Goal: Transaction & Acquisition: Purchase product/service

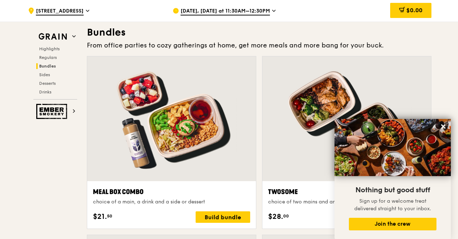
scroll to position [1077, 0]
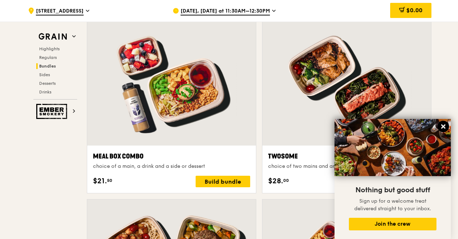
click at [445, 126] on icon at bounding box center [443, 126] width 4 height 4
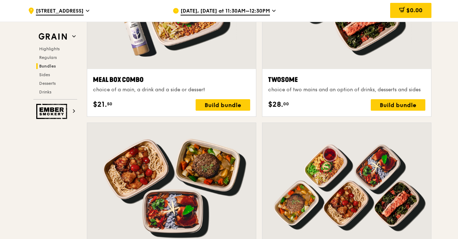
scroll to position [1221, 0]
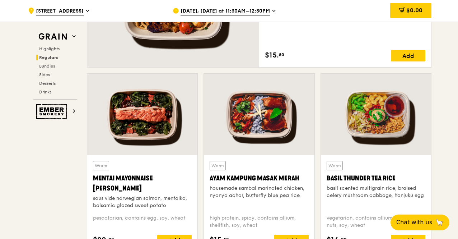
scroll to position [646, 0]
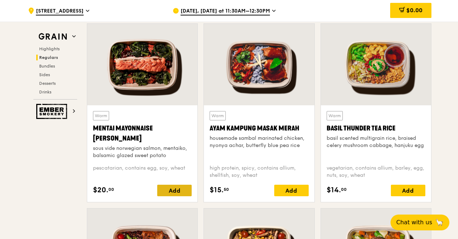
click at [184, 190] on div "Add" at bounding box center [174, 190] width 34 height 11
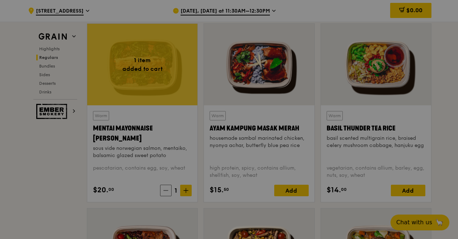
click at [185, 195] on div at bounding box center [229, 119] width 458 height 239
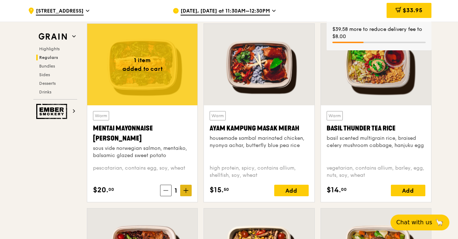
click at [186, 193] on icon at bounding box center [185, 190] width 5 height 5
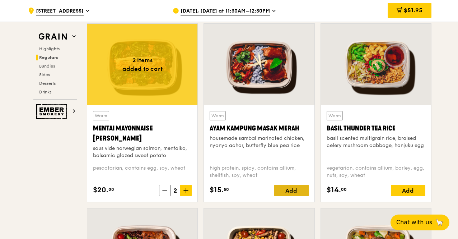
click at [295, 195] on div "Add" at bounding box center [291, 190] width 34 height 11
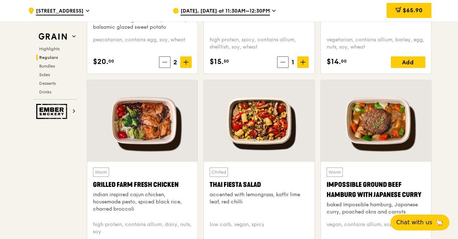
scroll to position [790, 0]
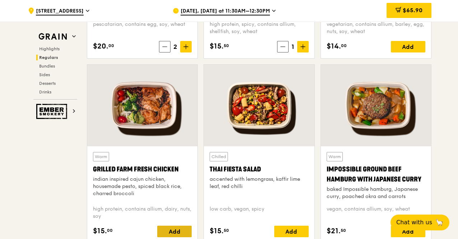
click at [177, 232] on div "Add" at bounding box center [174, 231] width 34 height 11
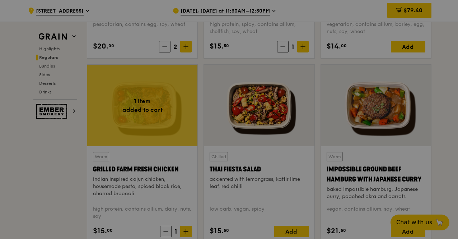
click at [185, 233] on div at bounding box center [229, 119] width 458 height 239
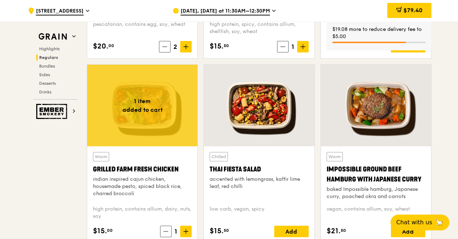
click at [185, 233] on span at bounding box center [185, 231] width 11 height 11
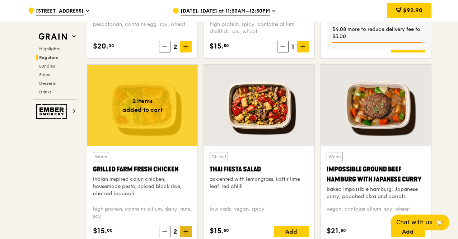
click at [187, 234] on icon at bounding box center [185, 231] width 5 height 5
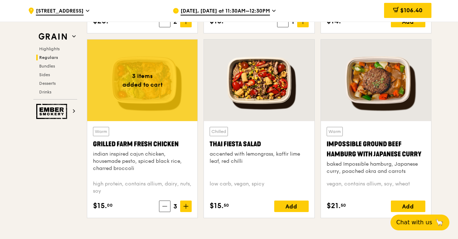
scroll to position [826, 0]
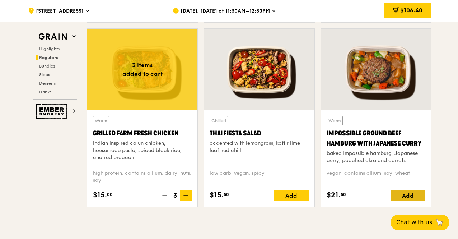
click at [414, 198] on div "Add" at bounding box center [408, 195] width 34 height 11
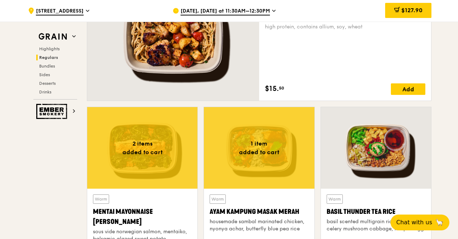
scroll to position [575, 0]
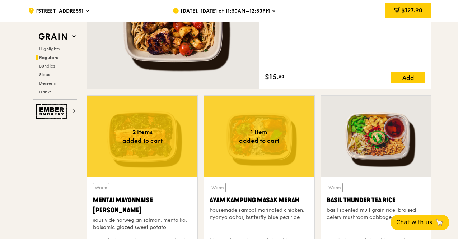
click at [434, 114] on div "Warm Basil Thunder Tea Rice basil scented multigrain rice, braised celery mushr…" at bounding box center [376, 187] width 117 height 185
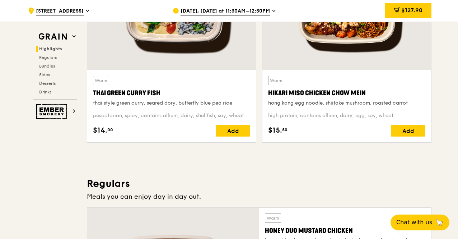
scroll to position [287, 0]
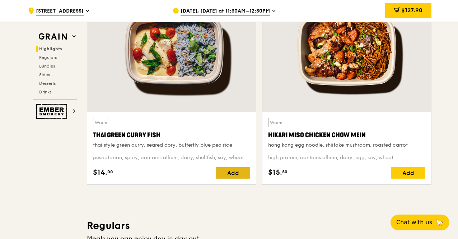
click at [223, 176] on div "Add" at bounding box center [233, 172] width 34 height 11
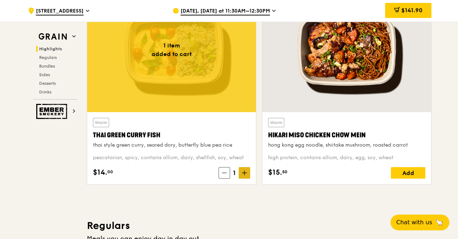
click at [245, 175] on icon at bounding box center [244, 172] width 5 height 5
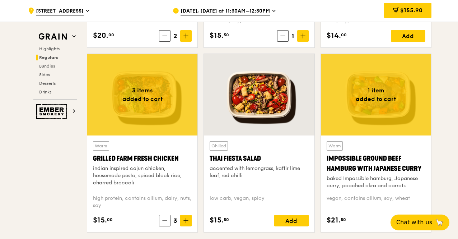
scroll to position [861, 0]
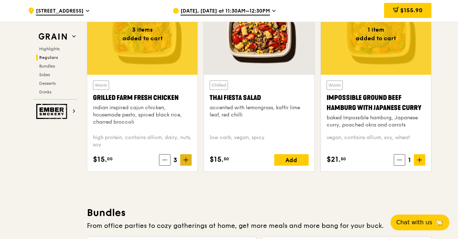
click at [189, 166] on span at bounding box center [185, 159] width 11 height 11
click at [417, 8] on span "$170.90" at bounding box center [412, 10] width 22 height 7
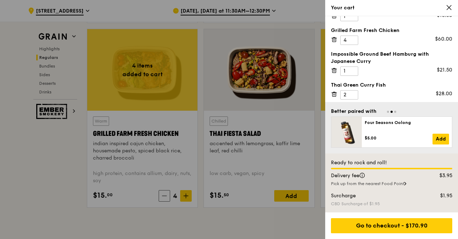
scroll to position [43, 0]
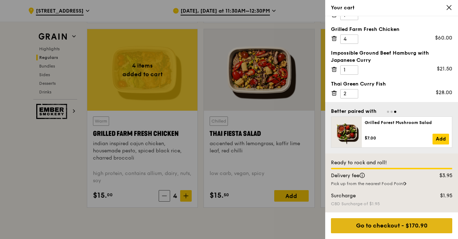
click at [407, 224] on div "Go to checkout - $170.90" at bounding box center [391, 225] width 121 height 15
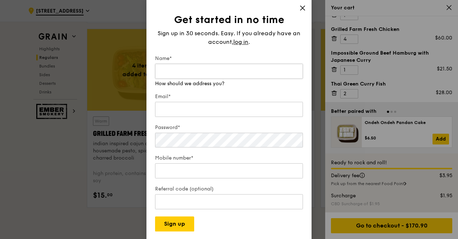
click at [205, 76] on input "Name*" at bounding box center [229, 71] width 148 height 15
click at [243, 46] on span "log in" at bounding box center [240, 42] width 15 height 9
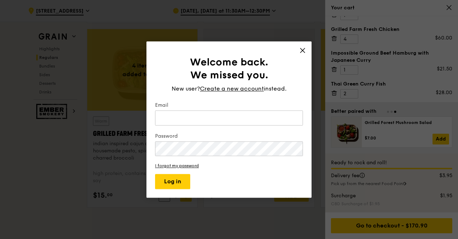
type input "samantha.goh@wachsman.com"
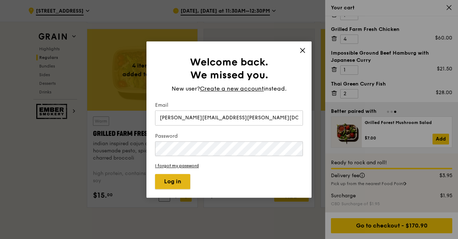
click at [177, 181] on button "Log in" at bounding box center [172, 181] width 35 height 15
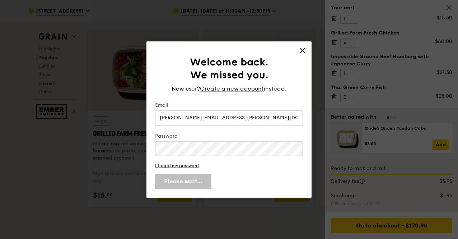
scroll to position [38, 0]
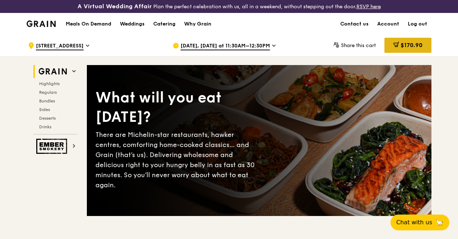
click at [410, 48] on span "$170.90" at bounding box center [412, 45] width 22 height 7
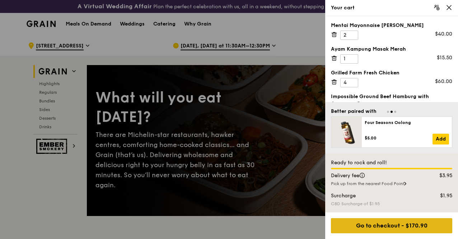
click at [398, 223] on div "Go to checkout - $170.90" at bounding box center [391, 225] width 121 height 15
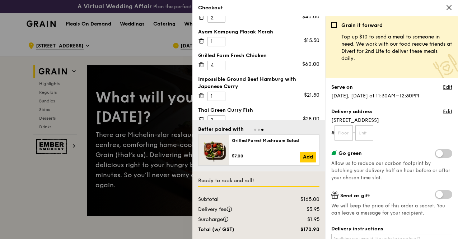
scroll to position [26, 0]
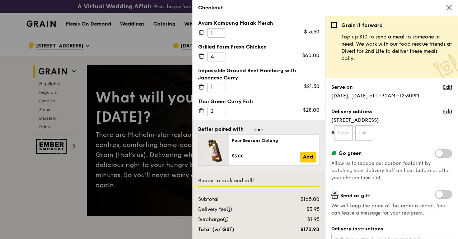
click at [344, 134] on input "text" at bounding box center [344, 132] width 18 height 15
type input "17"
click at [366, 131] on input "text" at bounding box center [364, 132] width 18 height 15
type input "00"
click at [443, 111] on link "Edit" at bounding box center [447, 111] width 9 height 7
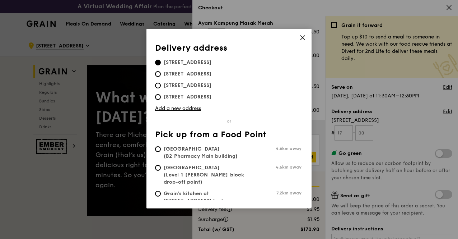
click at [304, 38] on icon at bounding box center [303, 38] width 4 height 4
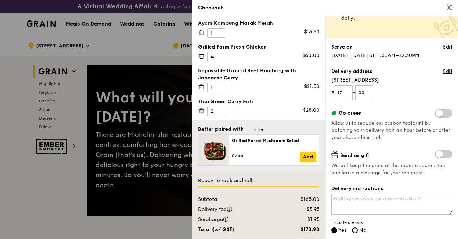
scroll to position [72, 0]
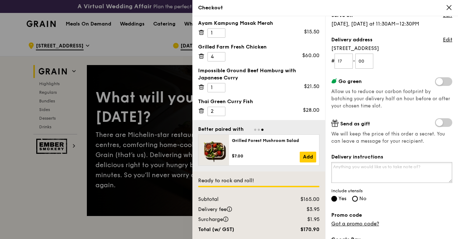
click at [382, 173] on textarea "Delivery instructions" at bounding box center [391, 172] width 121 height 21
click at [397, 176] on textarea "To deliver to WeWork at Level 17 attention to Mr. Pranav Rastogi for Room" at bounding box center [391, 172] width 121 height 21
drag, startPoint x: 372, startPoint y: 173, endPoint x: 444, endPoint y: 173, distance: 71.8
click at [372, 173] on textarea "To deliver to WeWork at Level 17 attention to Mr. Pranav Rastogi for Room" at bounding box center [391, 172] width 121 height 21
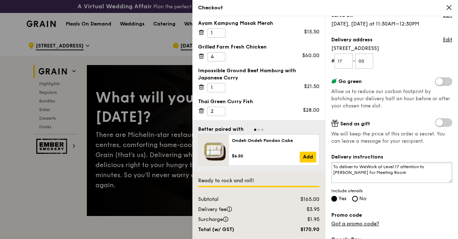
click at [428, 171] on textarea "To deliver to WeWork at Level 17 attention to Mr. Pranav Rastogi for Meeting Ro…" at bounding box center [391, 172] width 121 height 21
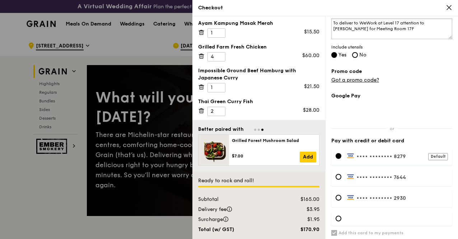
scroll to position [236, 0]
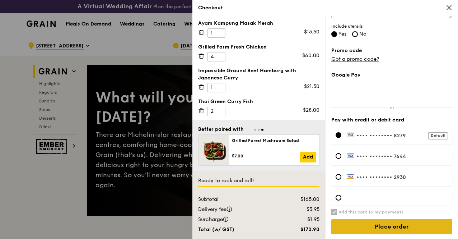
type textarea "To deliver to WeWork at Level 17 attention to Mr. Pranav Rastogi for Meeting Ro…"
click at [395, 224] on input "Place order" at bounding box center [391, 226] width 121 height 15
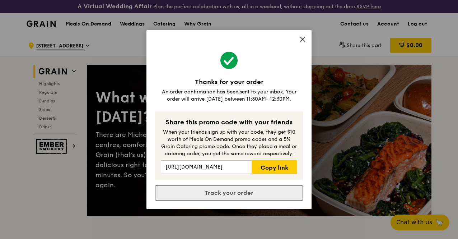
click at [250, 192] on link "Track your order" at bounding box center [229, 192] width 148 height 15
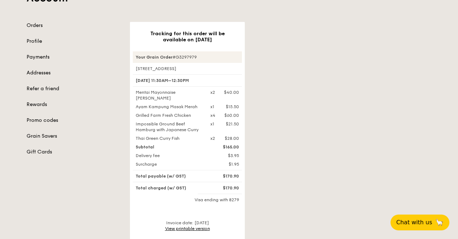
scroll to position [108, 0]
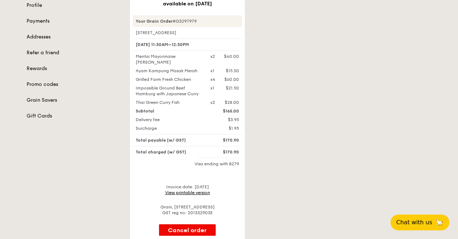
click at [205, 195] on link "View printable version" at bounding box center [187, 192] width 45 height 5
